Goal: Contribute content

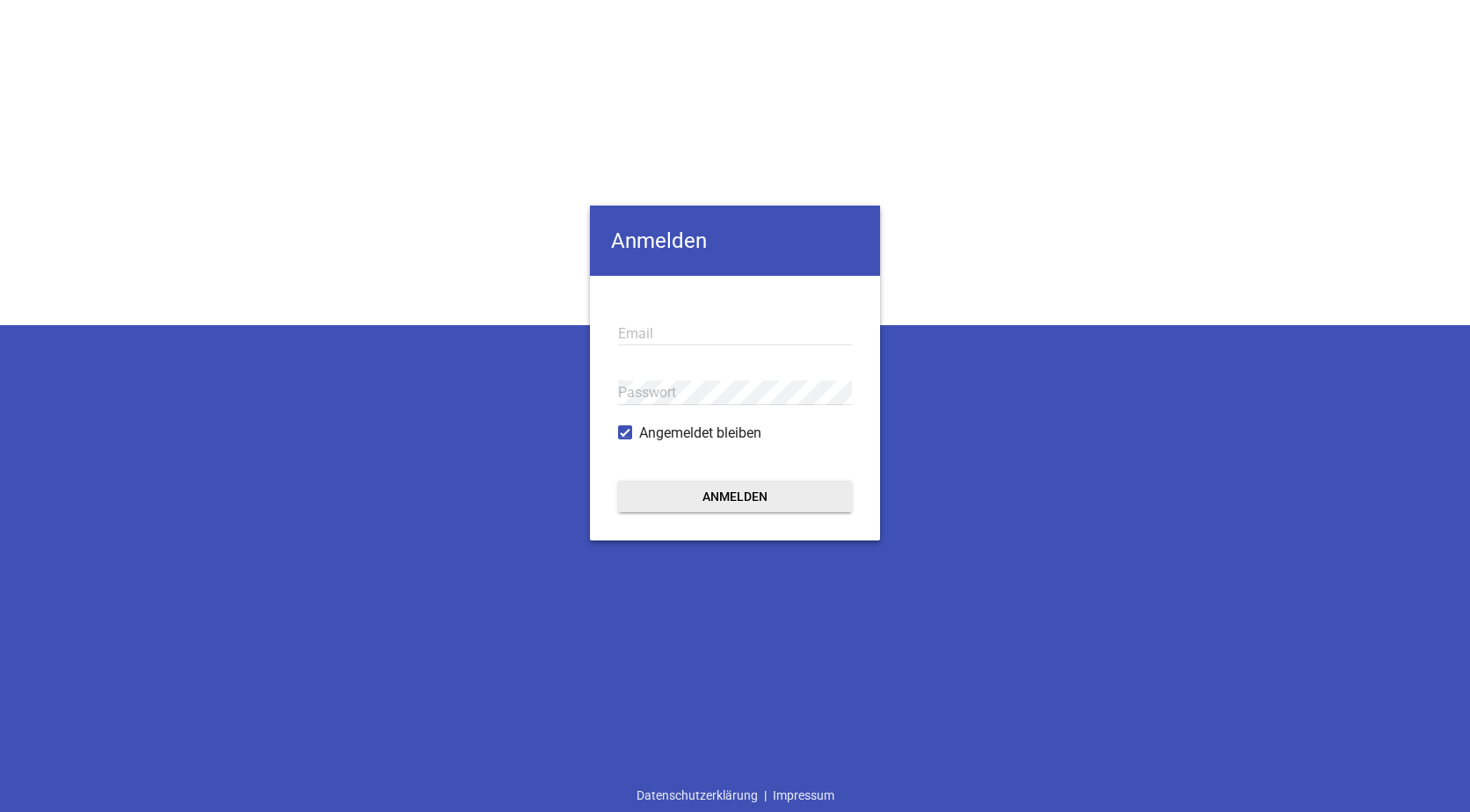
type input "[EMAIL_ADDRESS][DOMAIN_NAME]"
click at [731, 499] on button "Anmelden" at bounding box center [735, 495] width 234 height 31
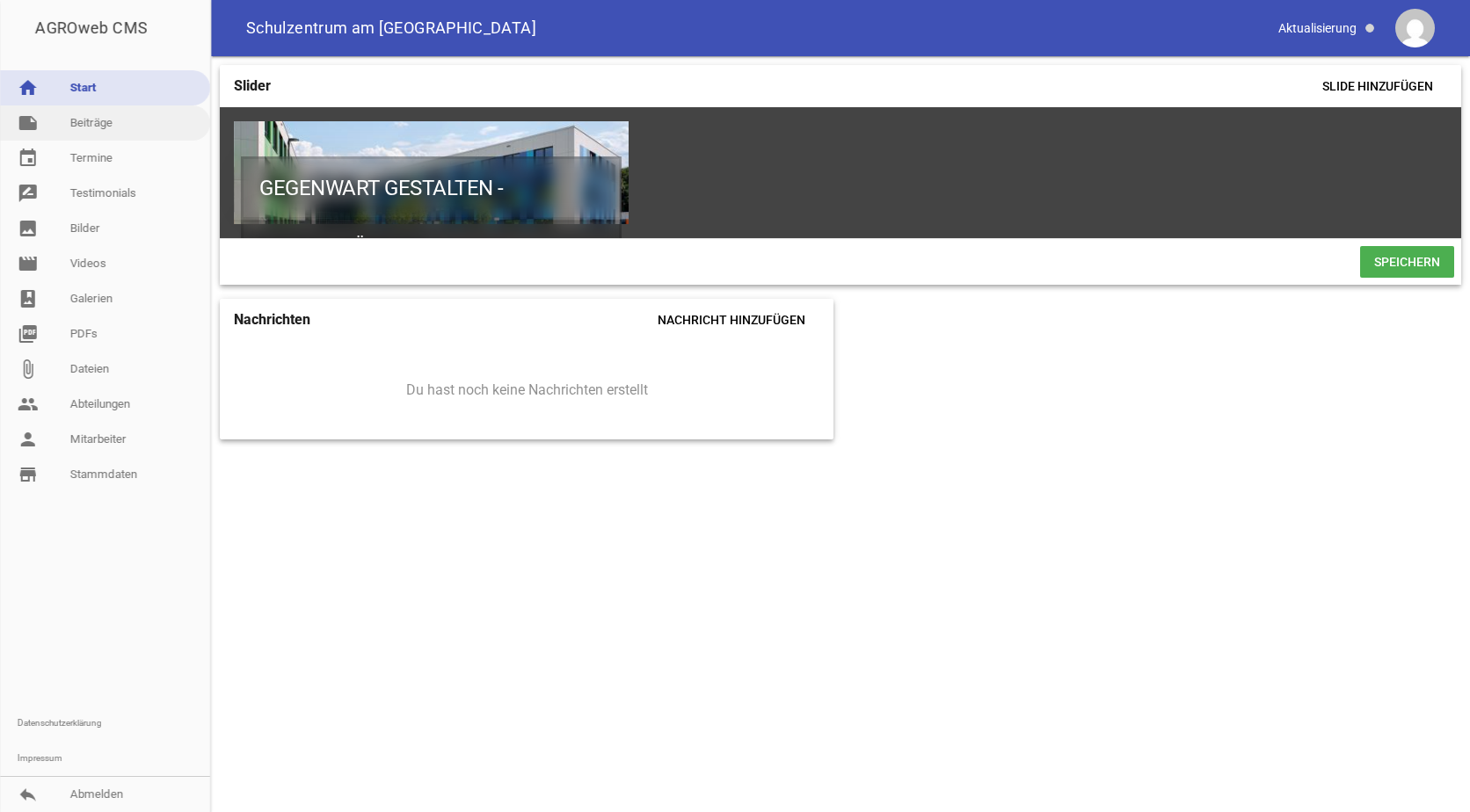
click at [89, 123] on link "note Beiträge" at bounding box center [105, 123] width 210 height 35
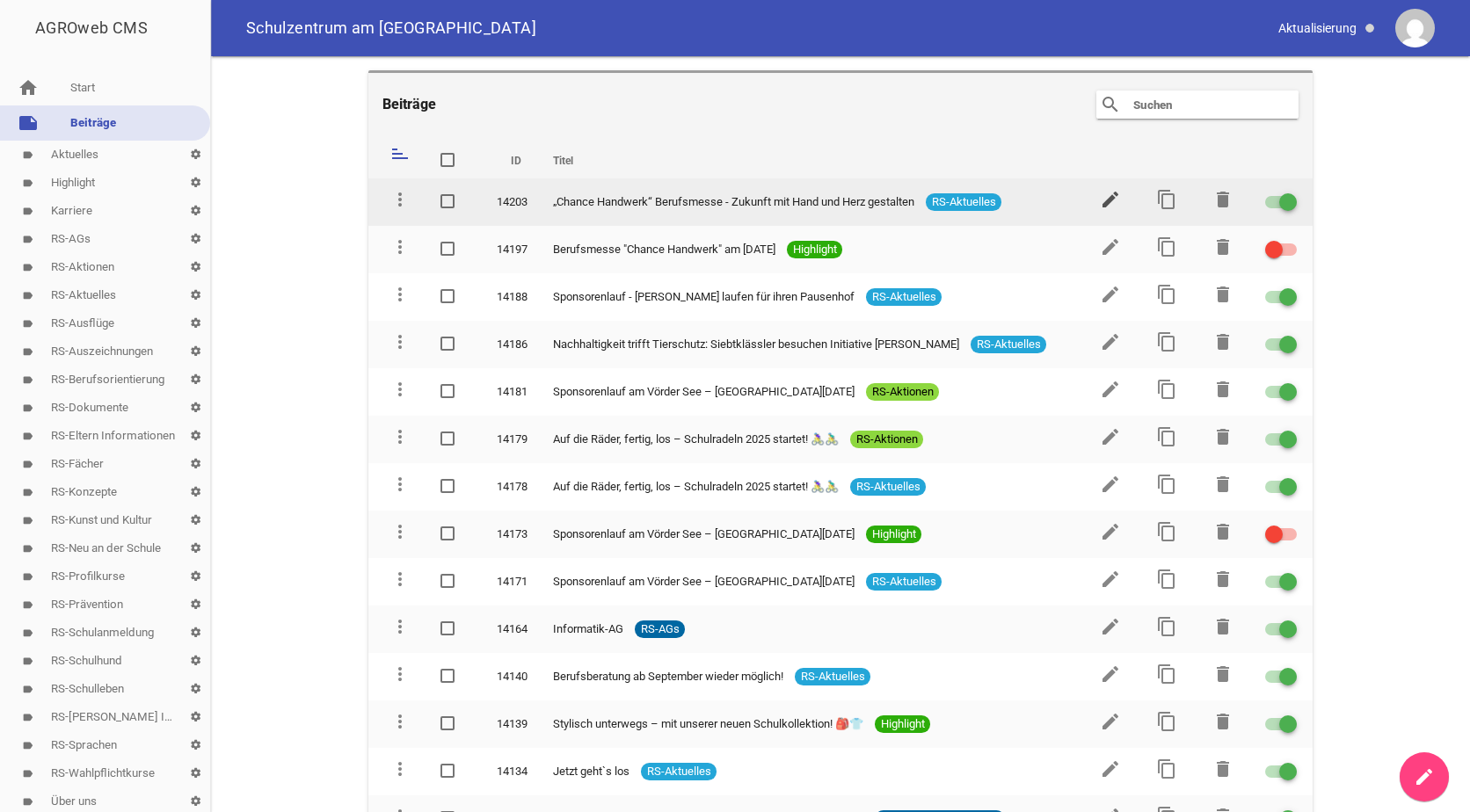
click at [1100, 196] on icon "edit" at bounding box center [1111, 200] width 21 height 21
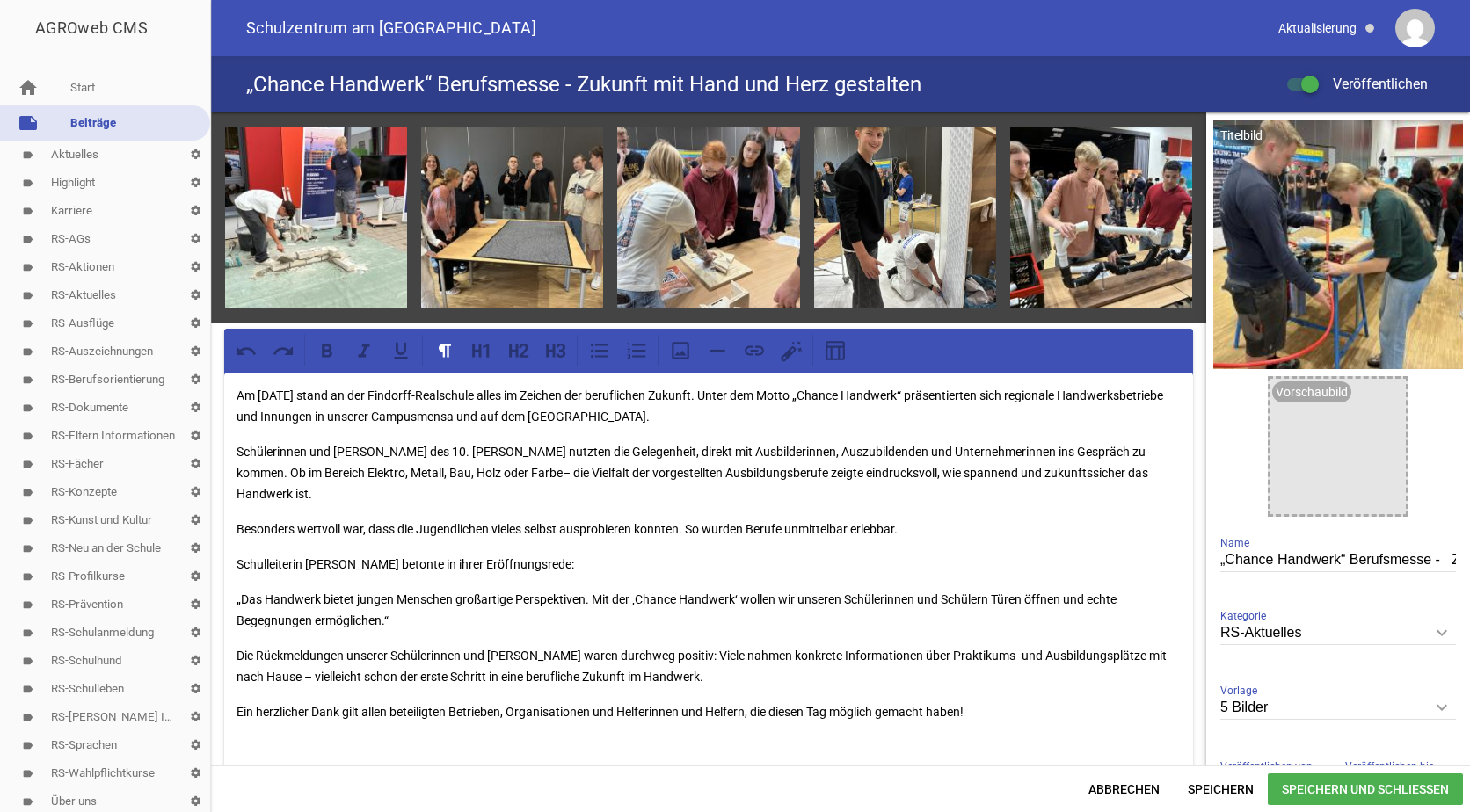
click at [985, 702] on p "Ein herzlicher Dank gilt allen beteiligten Betrieben, Organisationen und Helfer…" at bounding box center [708, 712] width 944 height 21
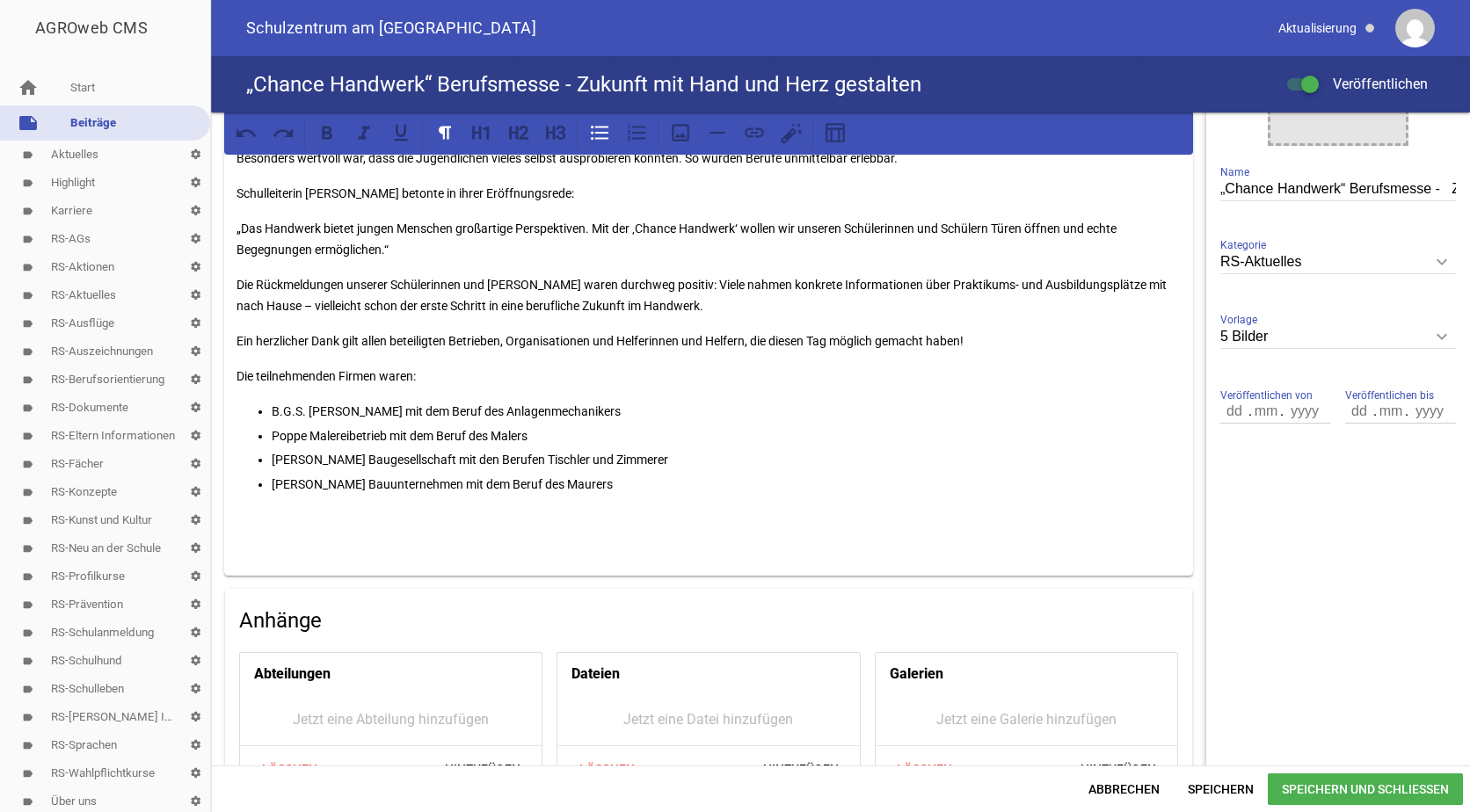
scroll to position [430, 0]
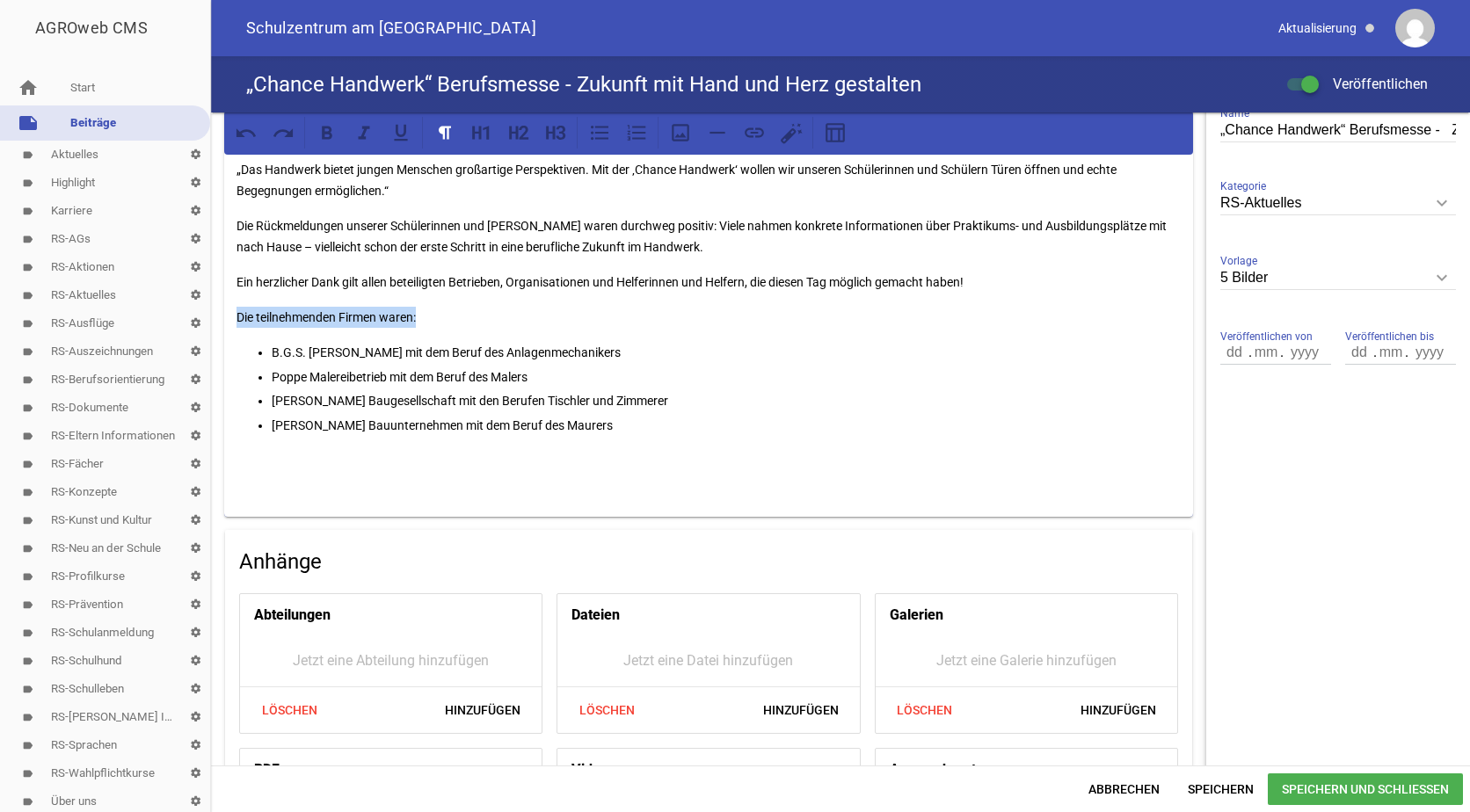
drag, startPoint x: 420, startPoint y: 293, endPoint x: 232, endPoint y: 298, distance: 188.1
click at [232, 298] on div "Am [DATE] stand an der Findorff-Realschule alles im Zeichen der beruflichen Zuk…" at bounding box center [708, 230] width 969 height 574
click at [555, 131] on icon at bounding box center [555, 133] width 23 height 23
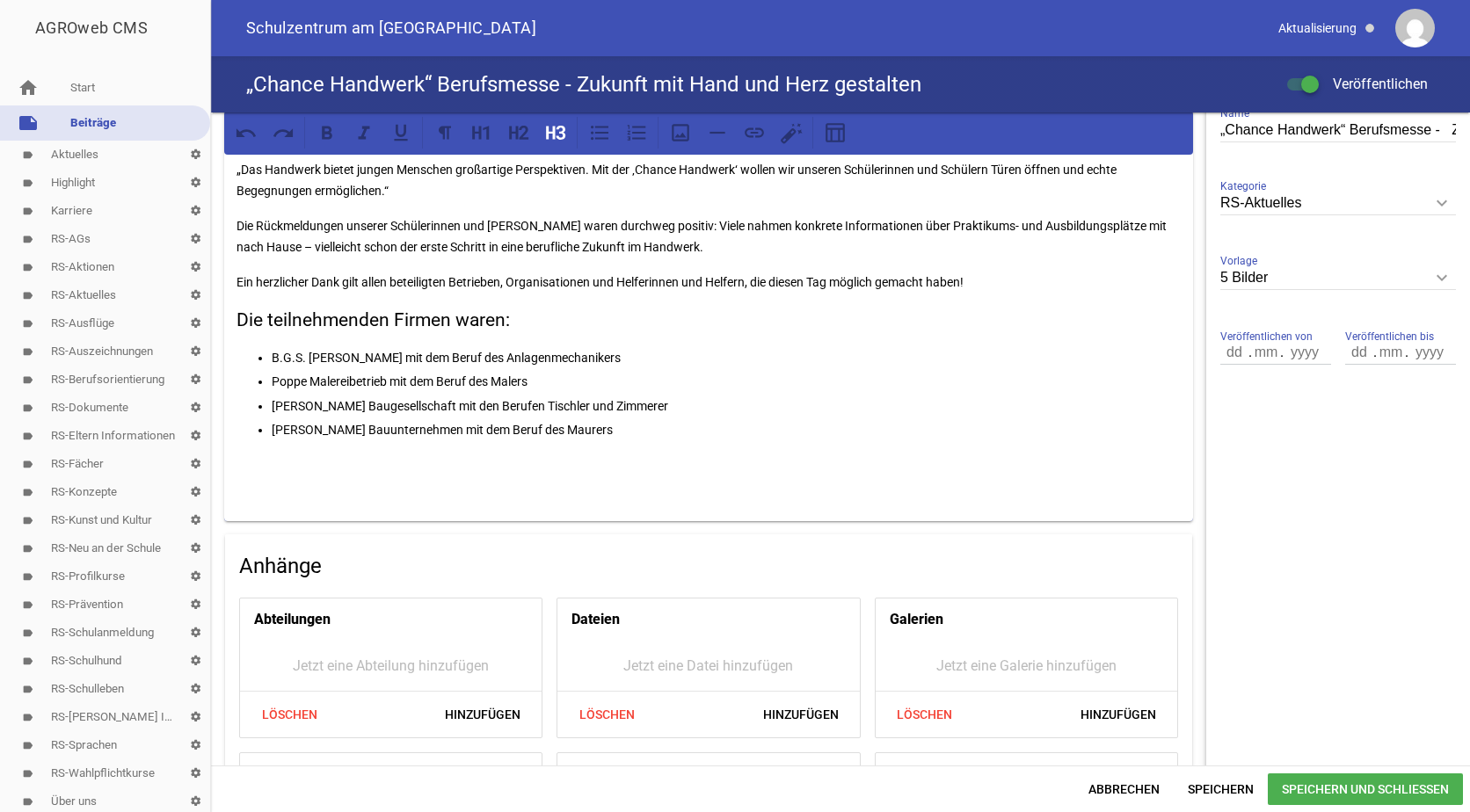
click at [652, 371] on p "Poppe Malereibetrieb mit dem Beruf des Malers" at bounding box center [726, 381] width 909 height 21
drag, startPoint x: 975, startPoint y: 257, endPoint x: 238, endPoint y: 259, distance: 737.0
click at [238, 272] on p "Ein herzlicher Dank gilt allen beteiligten Betrieben, Organisationen und Helfer…" at bounding box center [708, 282] width 944 height 21
click at [555, 123] on icon at bounding box center [555, 133] width 23 height 23
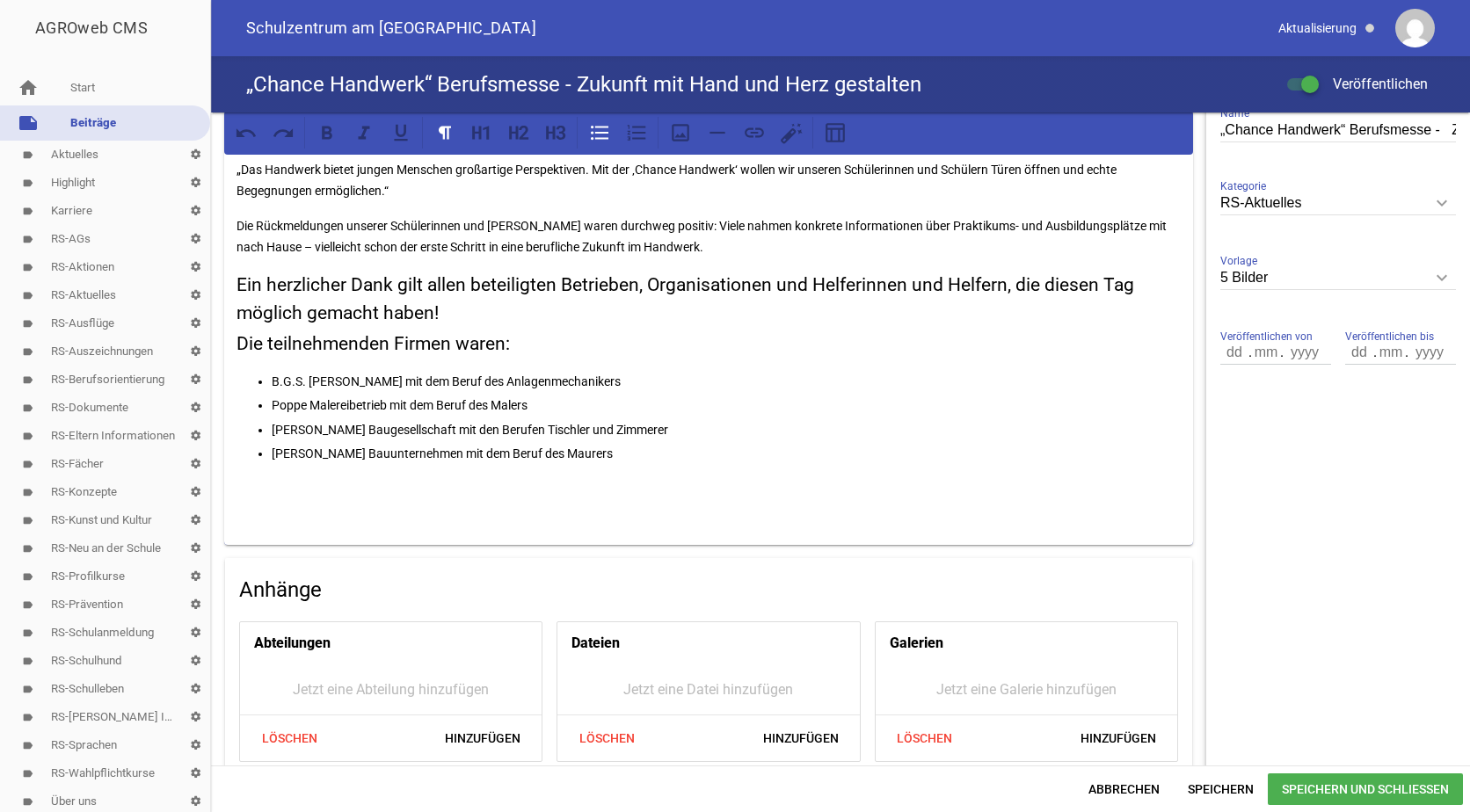
click at [715, 371] on p "B.G.S. [PERSON_NAME] mit dem Beruf des Anlagenmechanikers" at bounding box center [726, 381] width 909 height 21
click at [1221, 781] on span "Speichern" at bounding box center [1220, 789] width 94 height 31
